Goal: Task Accomplishment & Management: Complete application form

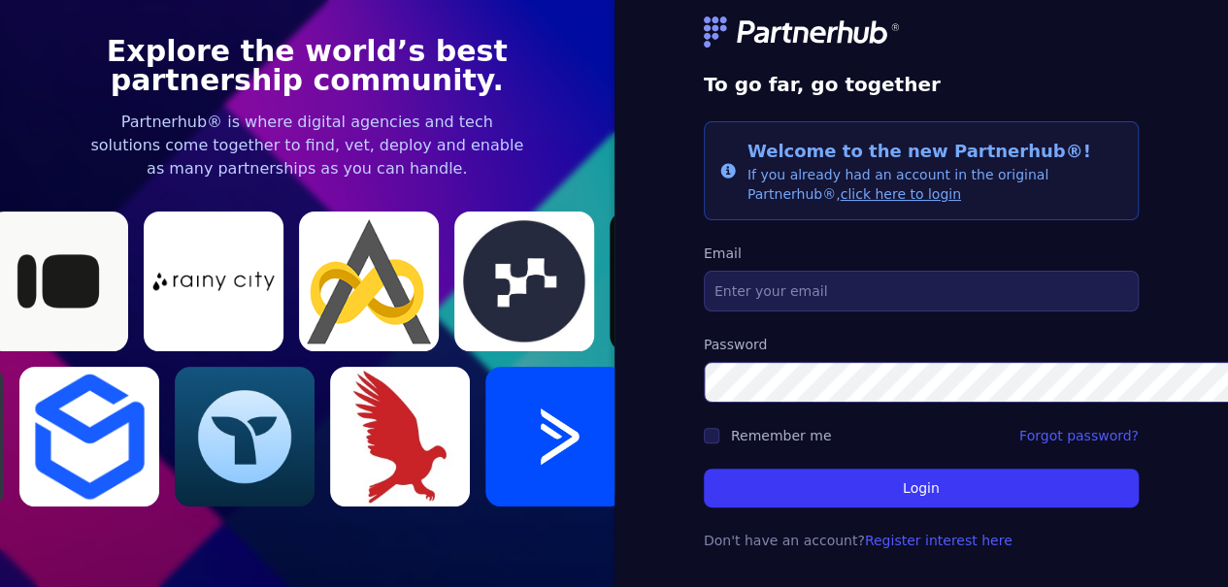
scroll to position [64, 0]
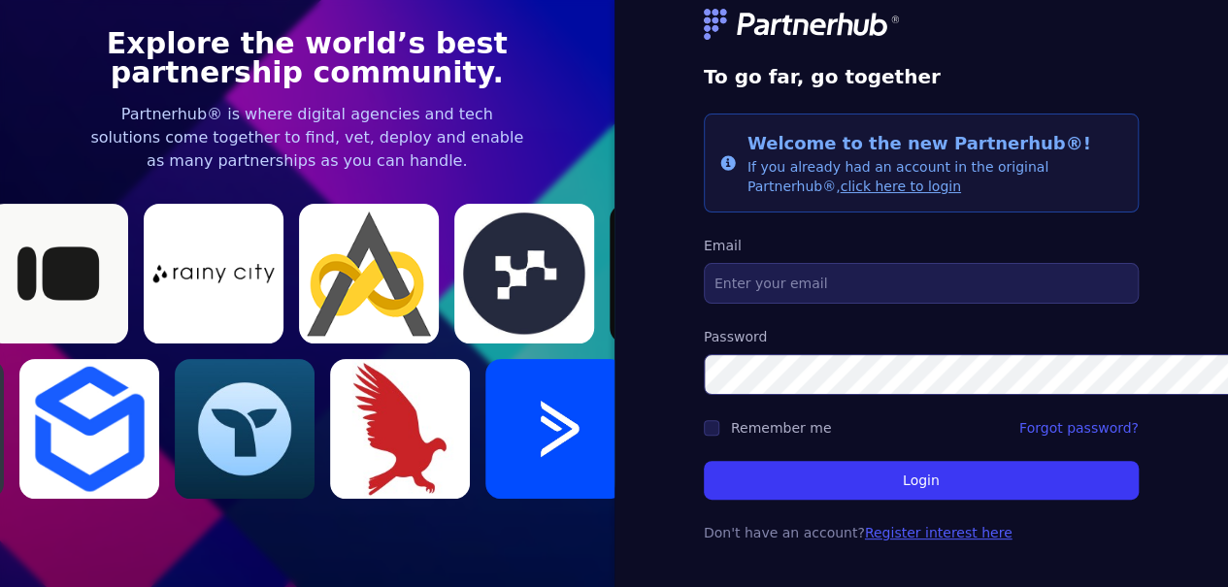
click at [865, 525] on link "Register interest here" at bounding box center [939, 533] width 148 height 16
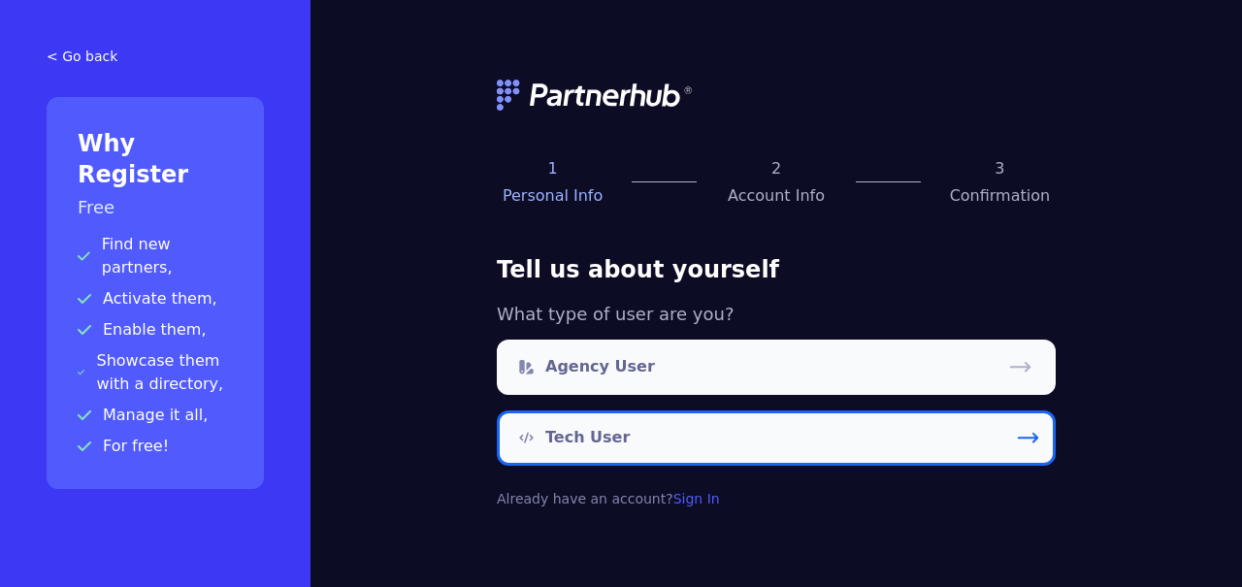
click at [642, 451] on link "Tech User" at bounding box center [776, 438] width 559 height 55
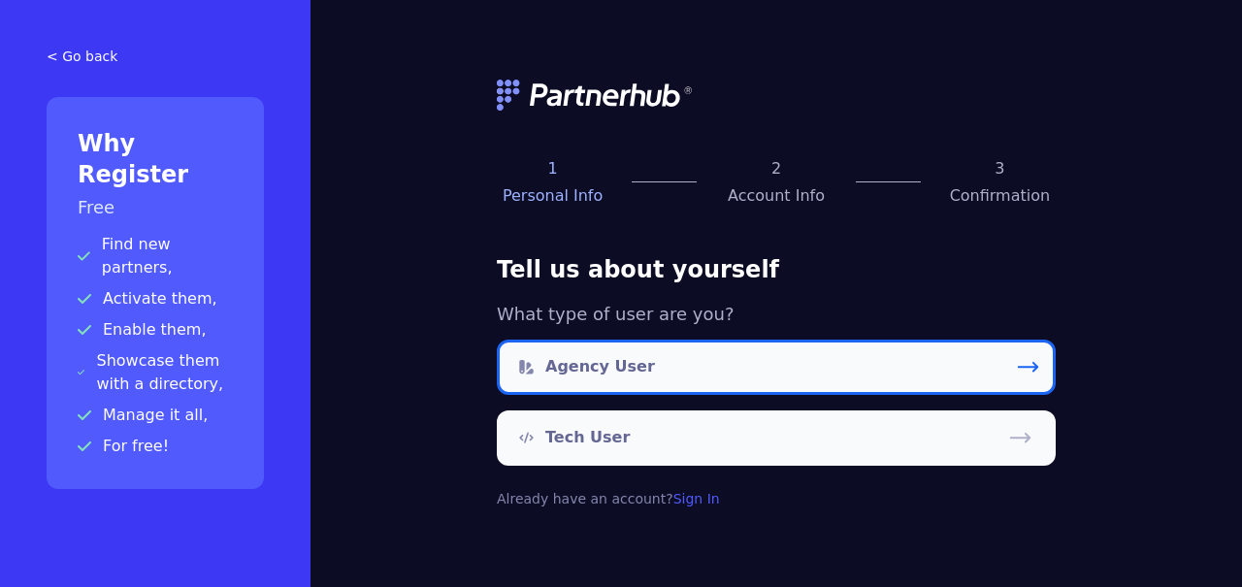
click at [813, 368] on link "Agency User" at bounding box center [776, 367] width 559 height 55
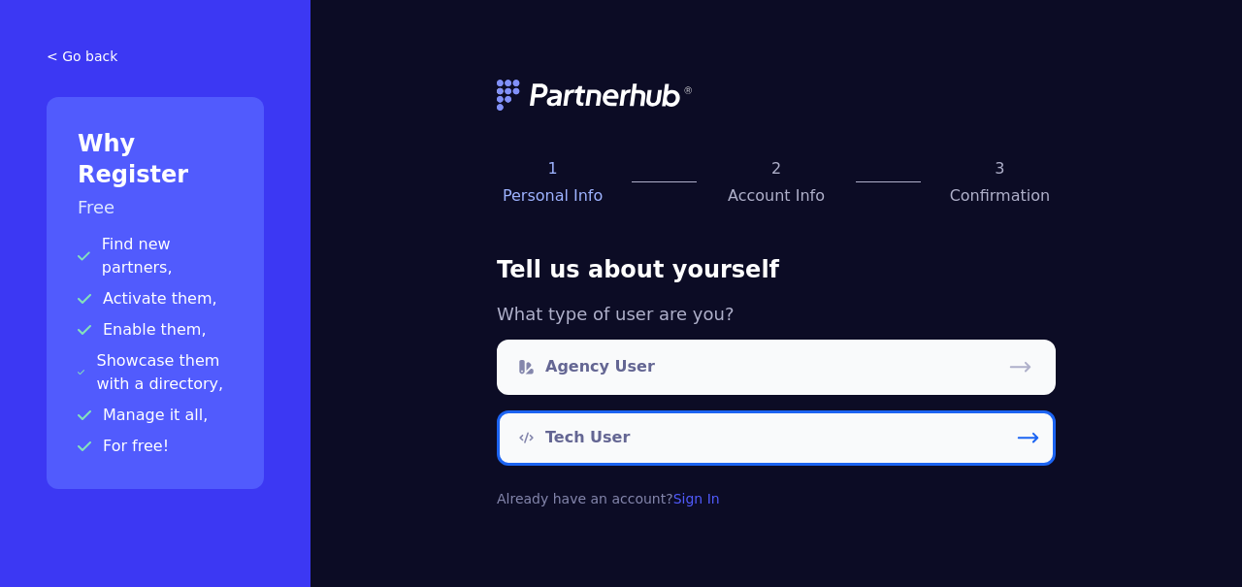
click at [656, 435] on link "Tech User" at bounding box center [776, 438] width 559 height 55
click at [689, 432] on link "Tech User" at bounding box center [776, 438] width 559 height 55
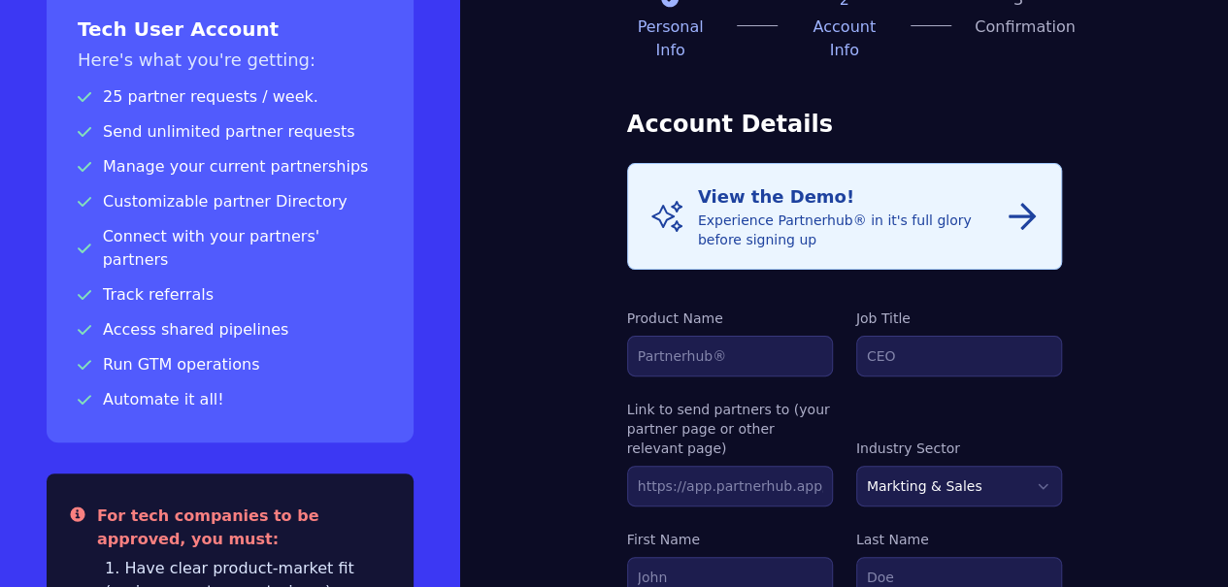
scroll to position [120, 0]
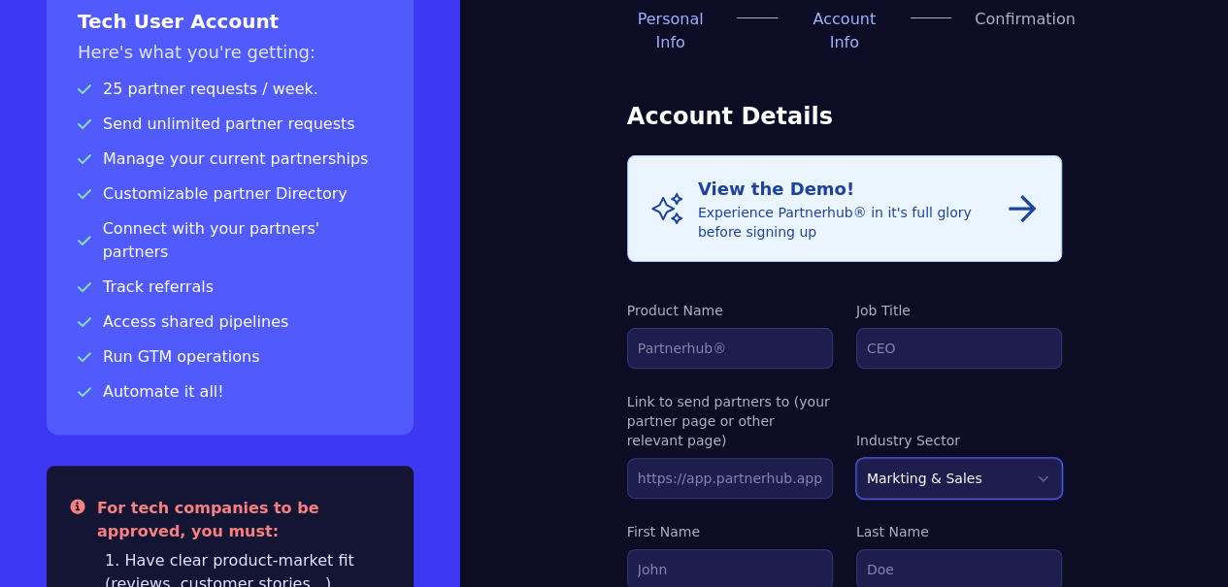
click at [953, 458] on select "Markting & Sales HR Finance Health Non-Profit Government Real Estate Blockchain…" at bounding box center [959, 478] width 206 height 41
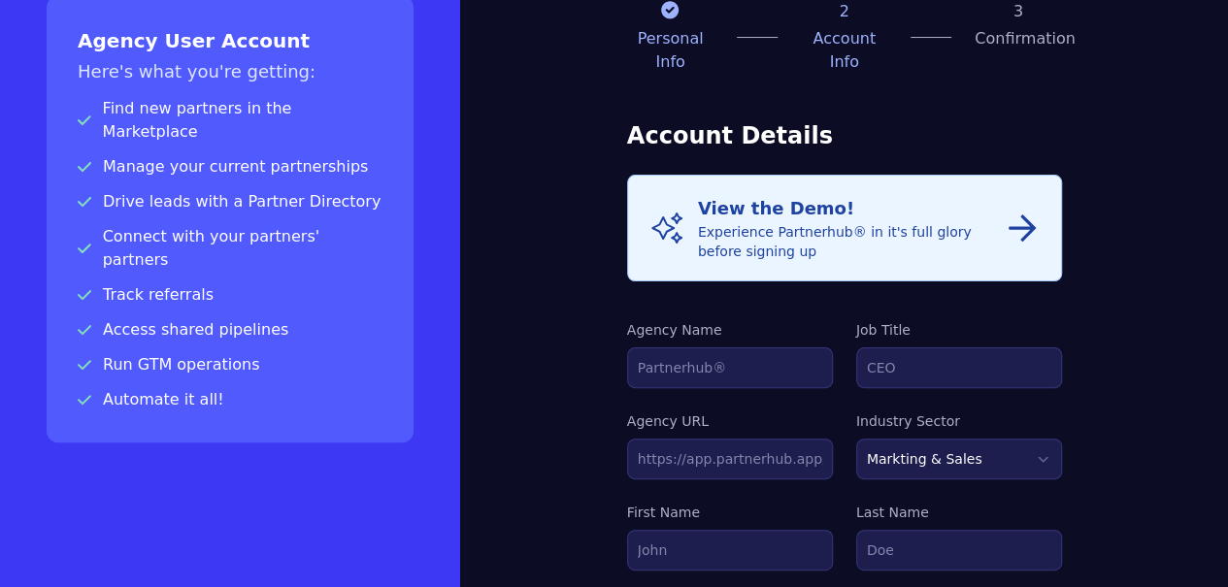
scroll to position [105, 0]
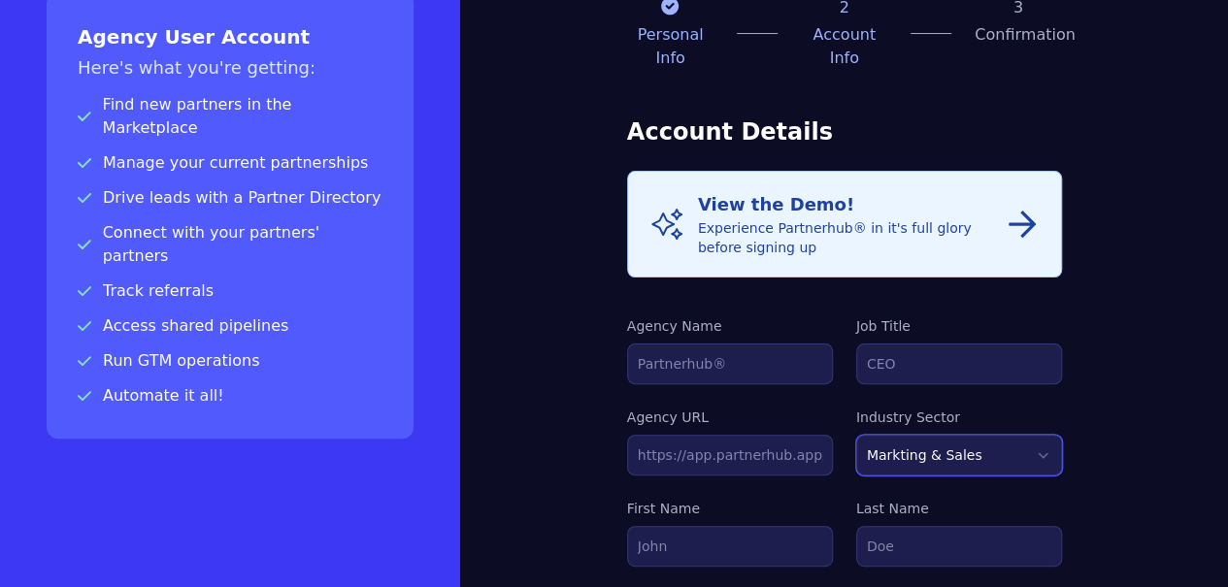
click at [928, 435] on select "Markting & Sales HR Finance Health Non-Profit Government Real Estate Blockchain…" at bounding box center [959, 455] width 206 height 41
click at [798, 116] on h3 "Account Details" at bounding box center [844, 131] width 435 height 31
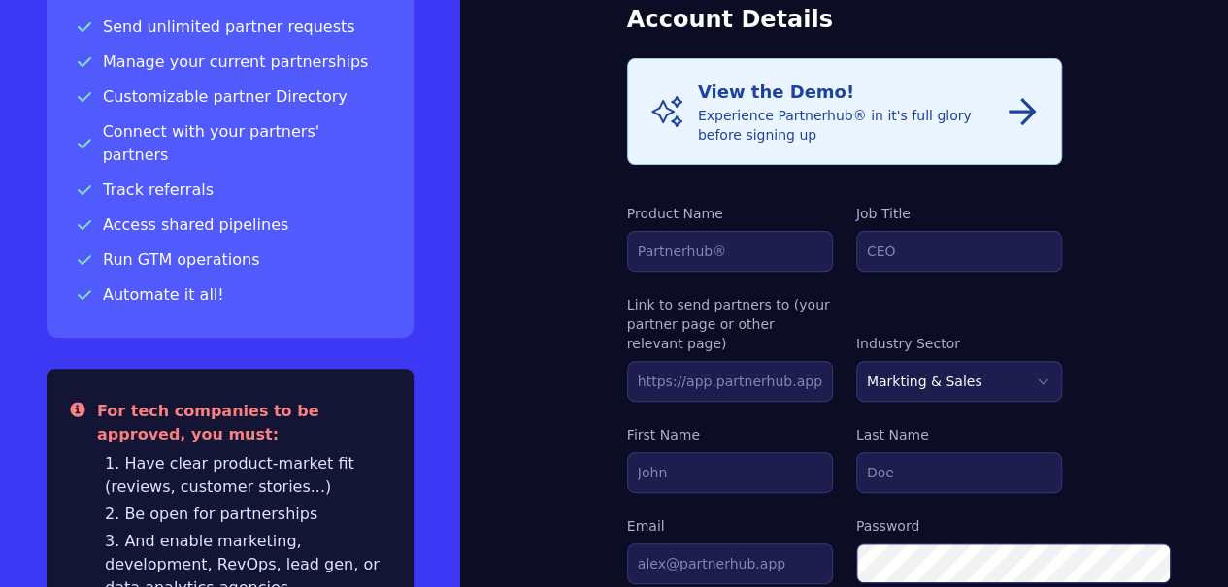
scroll to position [226, 0]
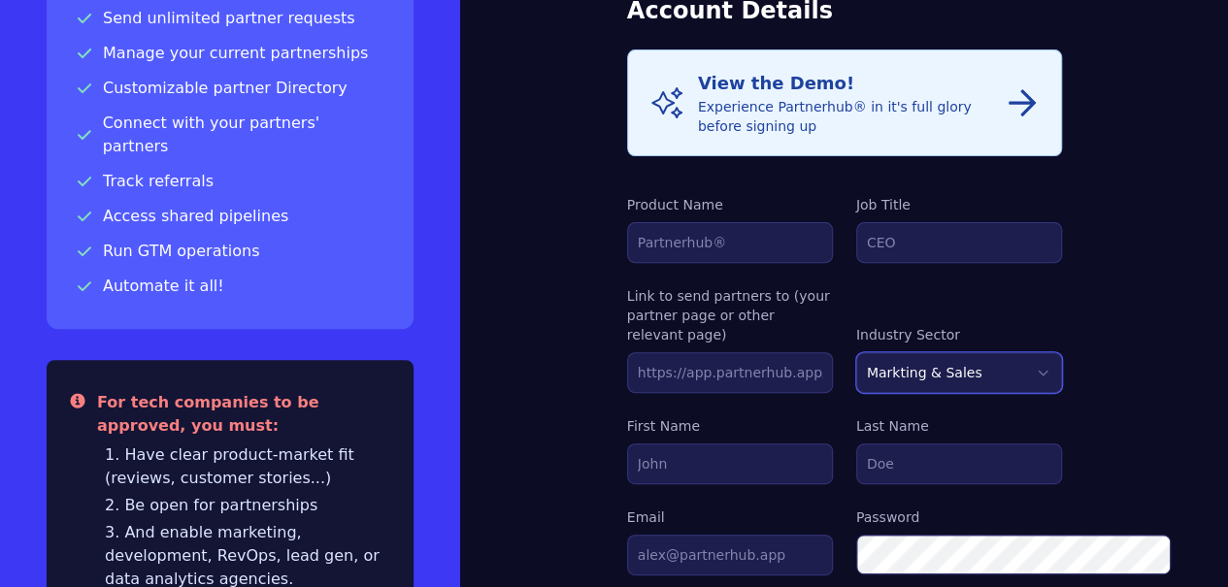
click at [965, 352] on select "Markting & Sales HR Finance Health Non-Profit Government Real Estate Blockchain…" at bounding box center [959, 372] width 206 height 41
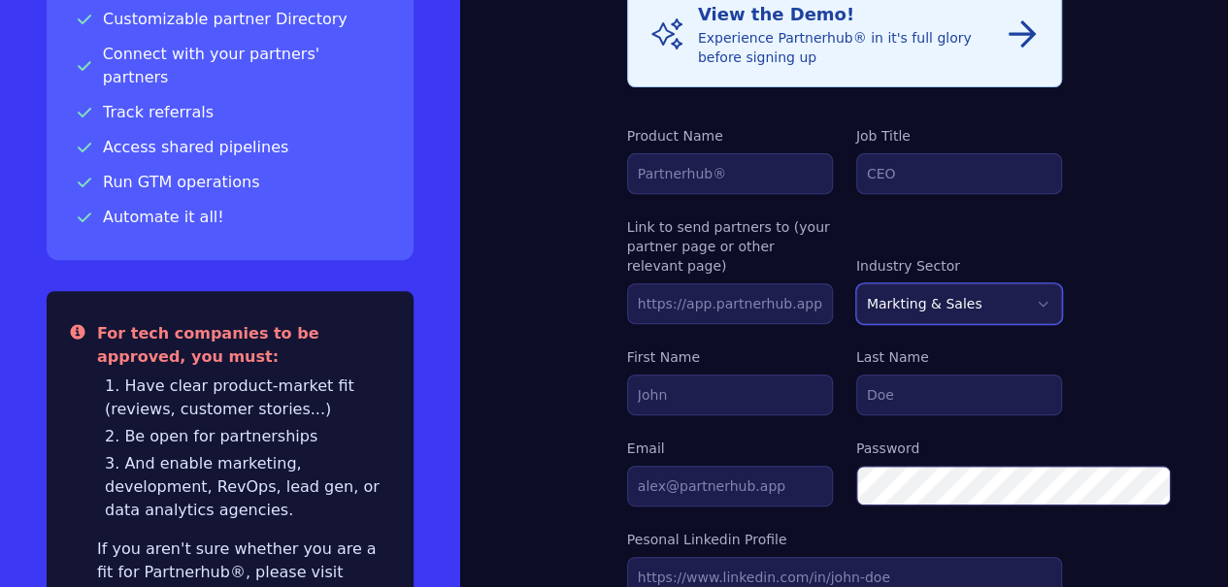
scroll to position [280, 0]
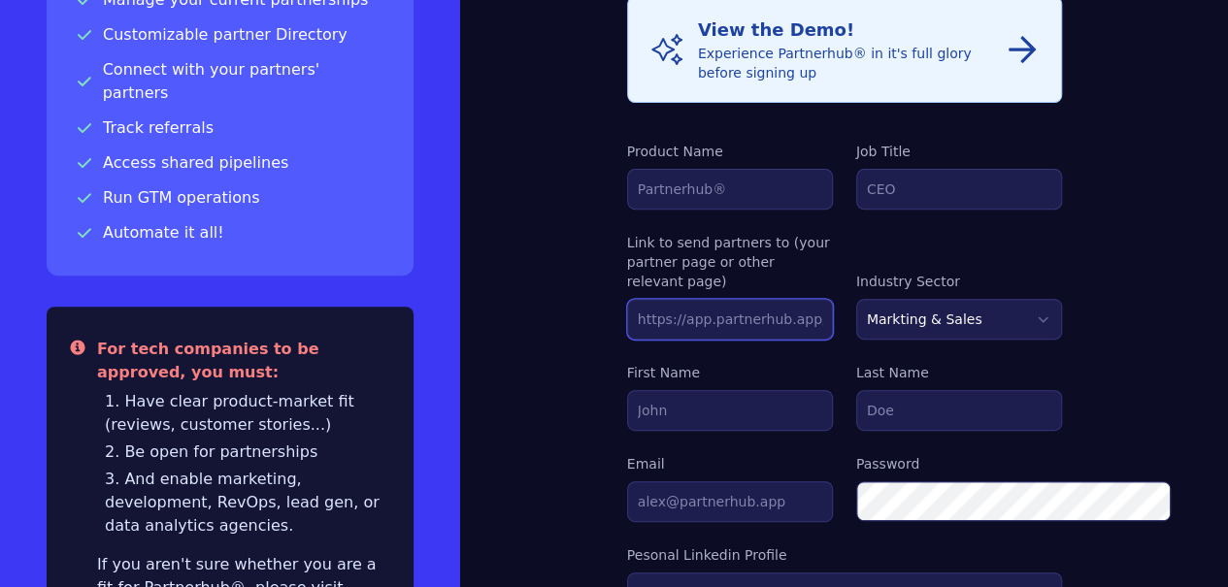
click at [695, 299] on input "text" at bounding box center [730, 319] width 206 height 41
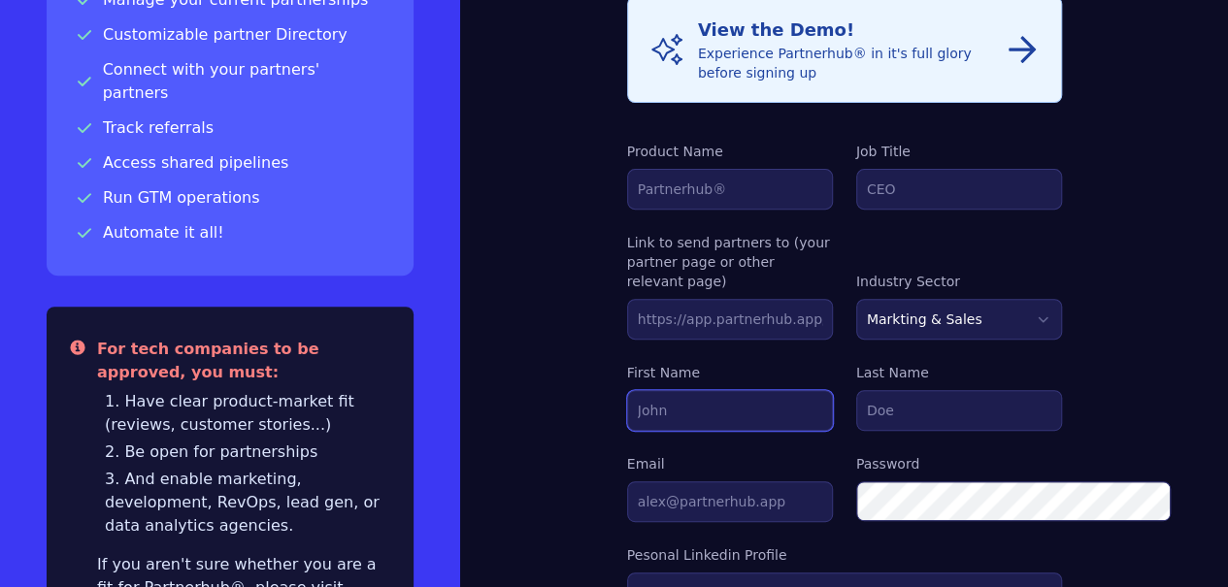
click at [705, 390] on input "First Name" at bounding box center [730, 410] width 206 height 41
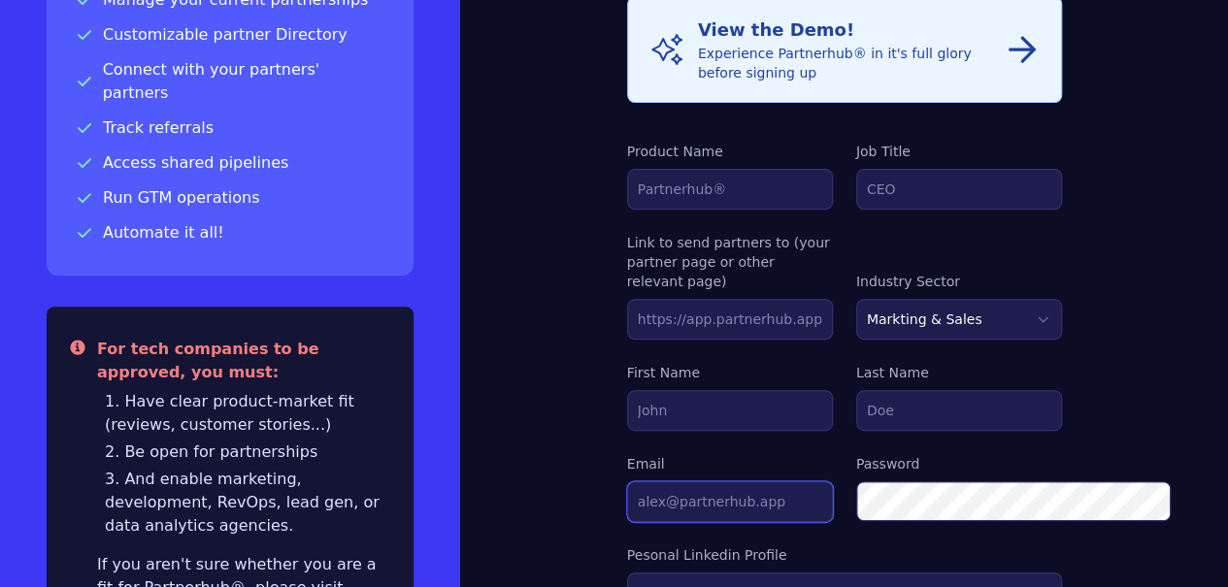
click at [676, 481] on input "Email" at bounding box center [730, 501] width 206 height 41
click at [511, 333] on div "Personal Info 2 Account Info 3 Confirmation Account Details Info View the Demo!…" at bounding box center [844, 434] width 768 height 1429
click at [806, 546] on label "Pesonal Linkedin Profile" at bounding box center [844, 555] width 435 height 19
click at [806, 573] on input "Link to send partners to (your partner page or other relevant page)" at bounding box center [844, 593] width 435 height 41
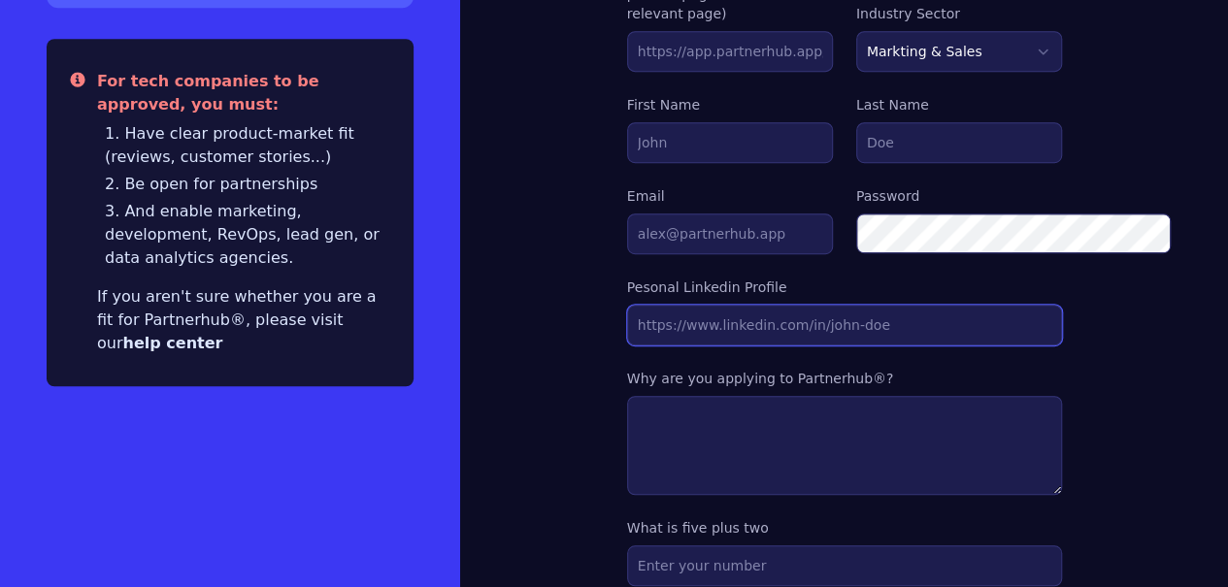
scroll to position [619, 0]
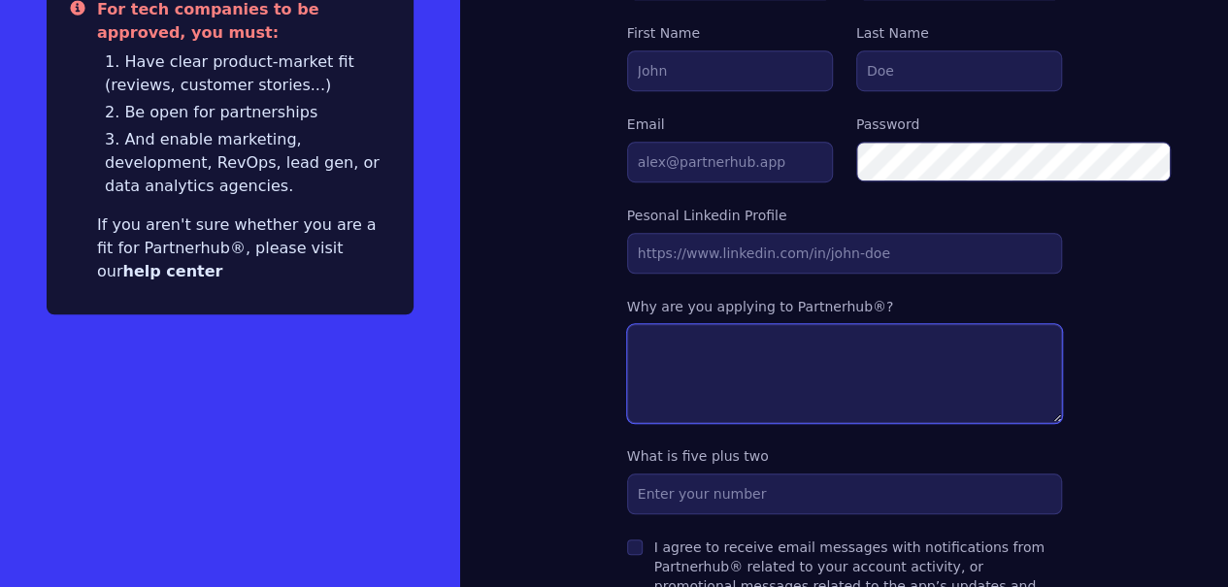
click at [688, 324] on textarea at bounding box center [844, 373] width 435 height 99
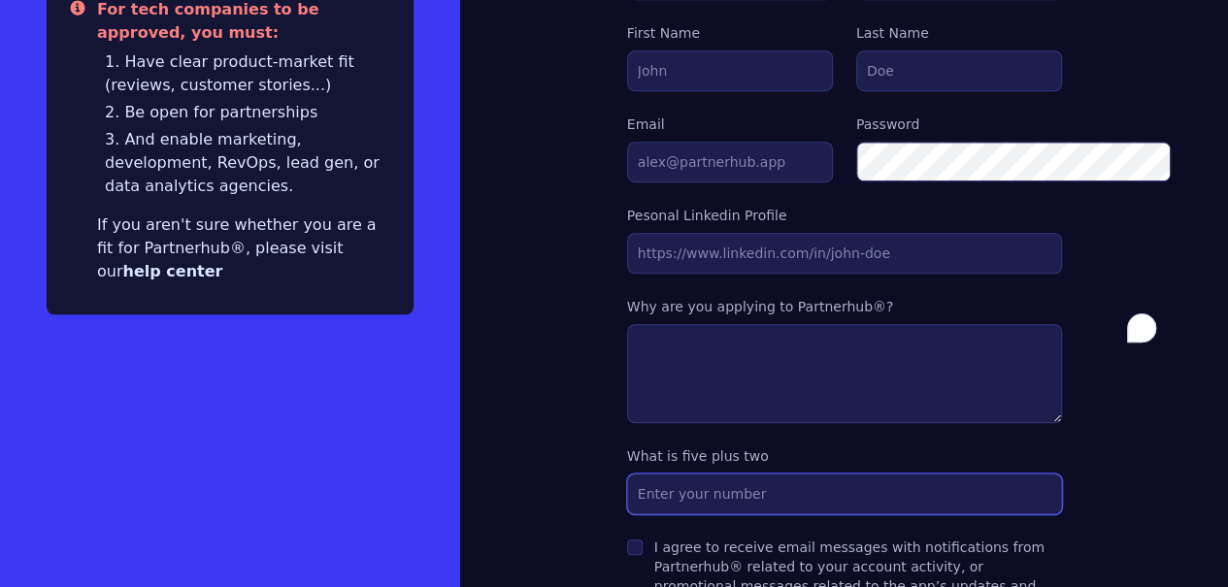
click at [664, 474] on input "text" at bounding box center [844, 494] width 435 height 41
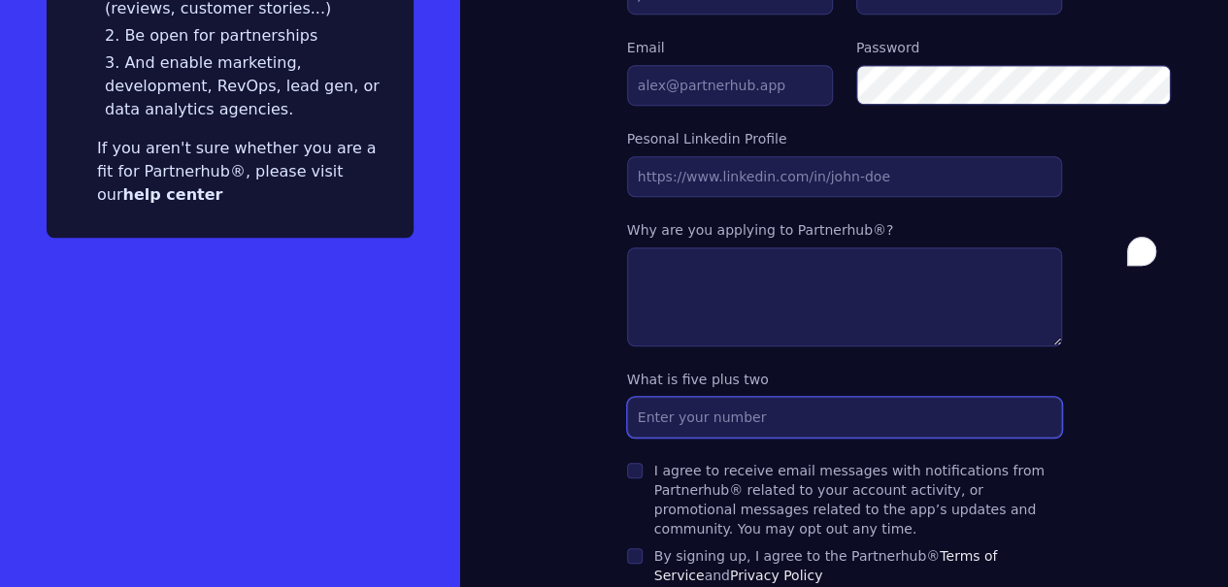
scroll to position [0, 0]
